Goal: Information Seeking & Learning: Learn about a topic

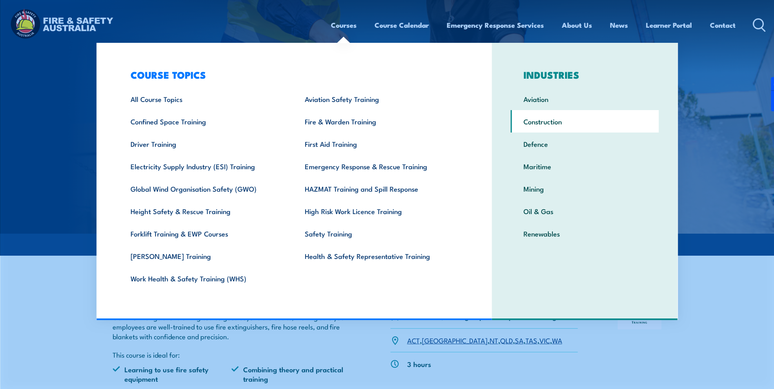
click at [574, 121] on link "Construction" at bounding box center [585, 121] width 148 height 22
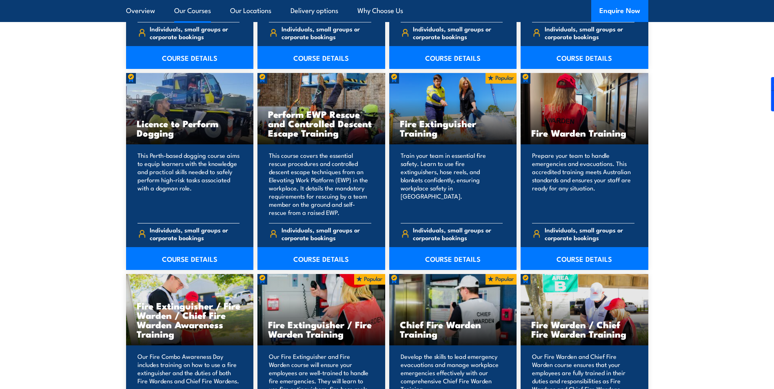
scroll to position [1183, 0]
